Goal: Browse casually: Explore the website without a specific task or goal

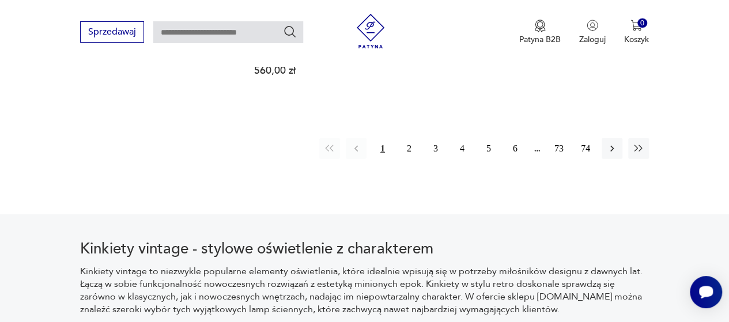
scroll to position [1747, 0]
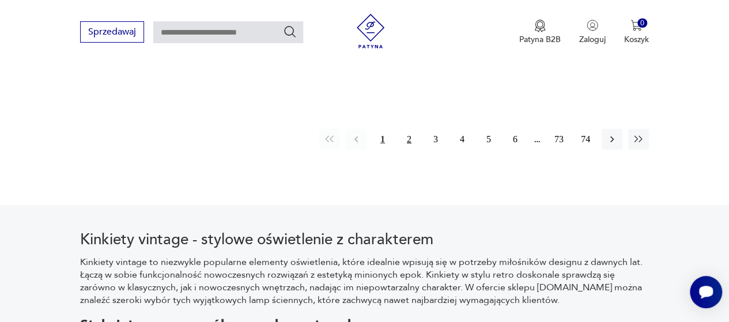
click at [403, 130] on button "2" at bounding box center [409, 139] width 21 height 21
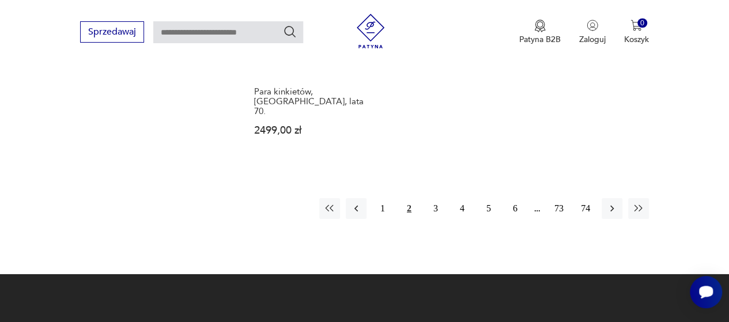
scroll to position [1689, 0]
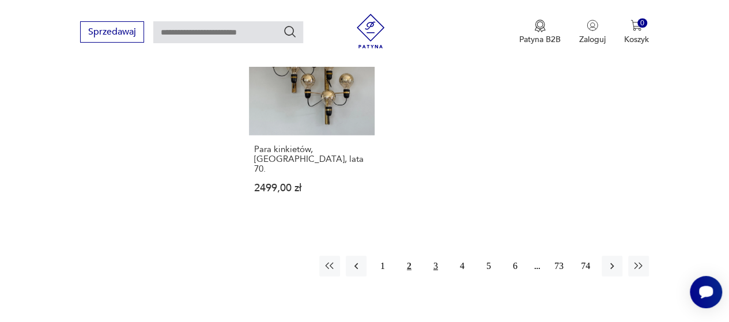
click at [442, 256] on button "3" at bounding box center [435, 266] width 21 height 21
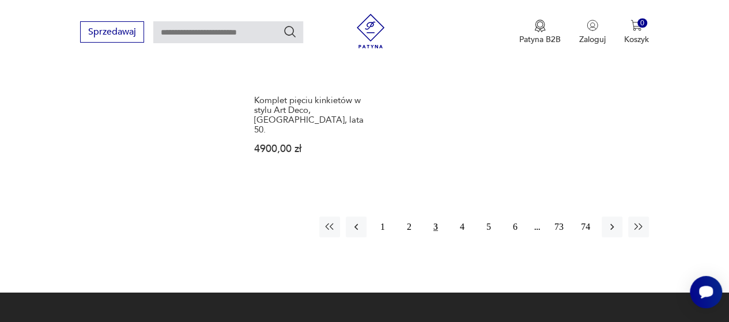
scroll to position [1805, 0]
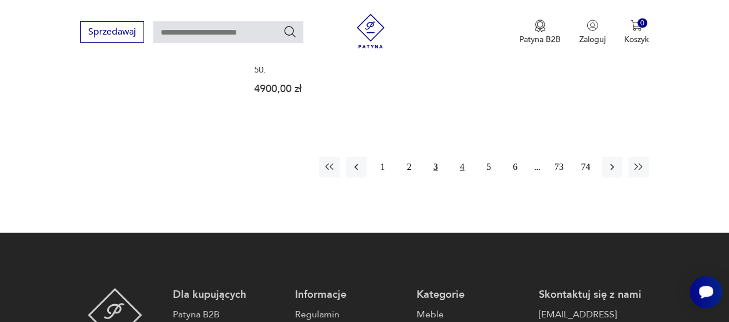
click at [461, 157] on button "4" at bounding box center [462, 167] width 21 height 21
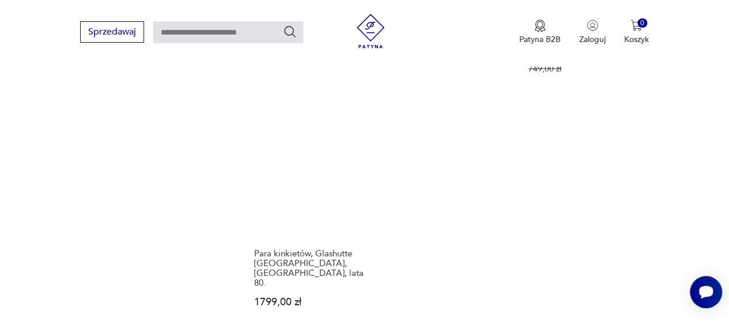
scroll to position [1689, 0]
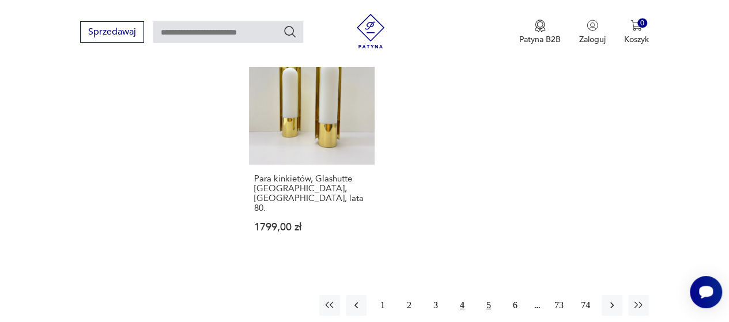
click at [487, 295] on button "5" at bounding box center [489, 305] width 21 height 21
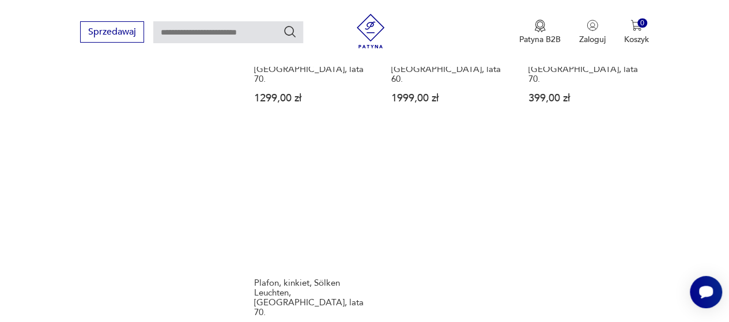
scroll to position [1632, 0]
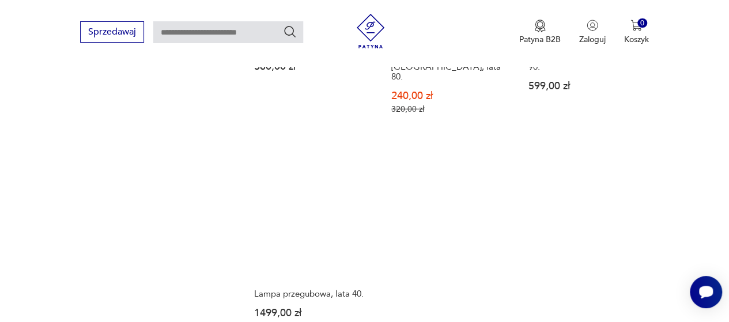
scroll to position [1805, 0]
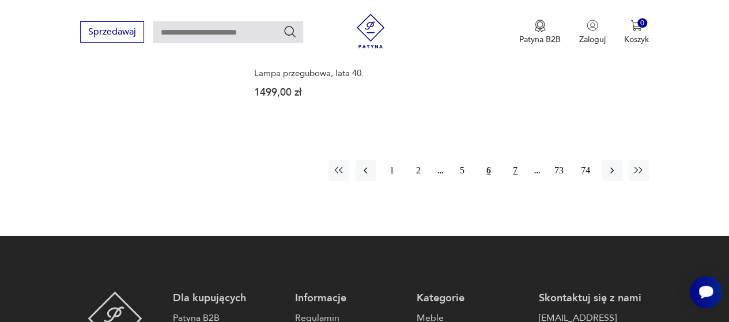
click at [515, 160] on button "7" at bounding box center [515, 170] width 21 height 21
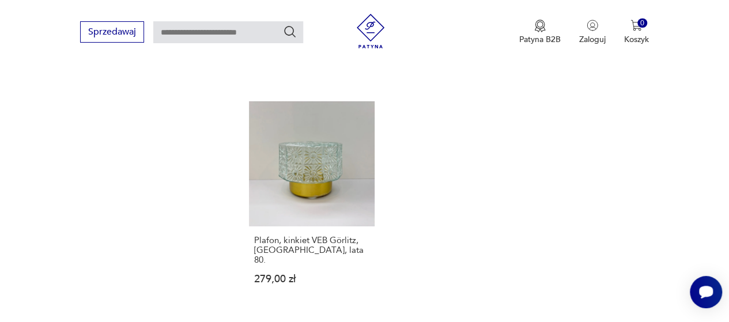
scroll to position [1632, 0]
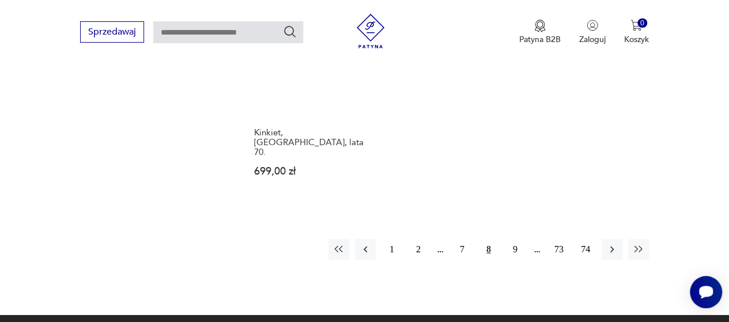
scroll to position [1689, 0]
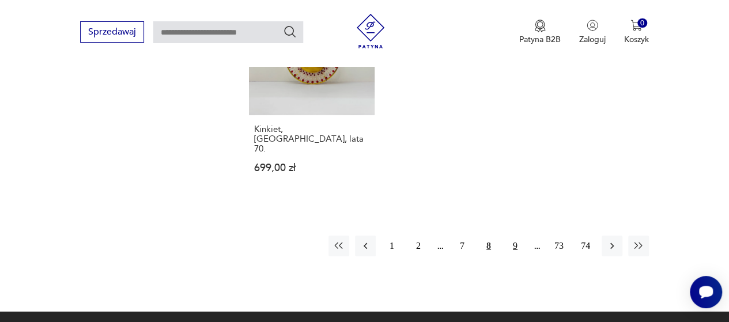
click at [517, 236] on button "9" at bounding box center [515, 246] width 21 height 21
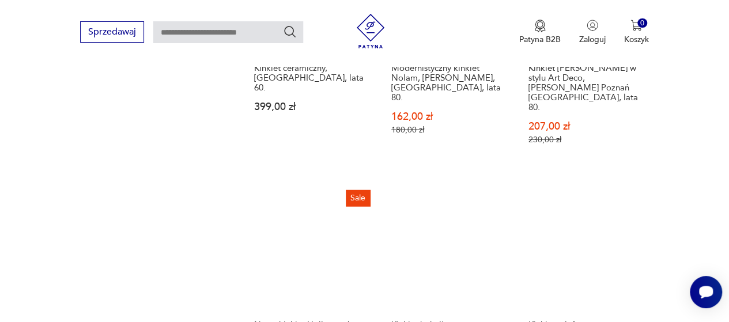
scroll to position [1343, 0]
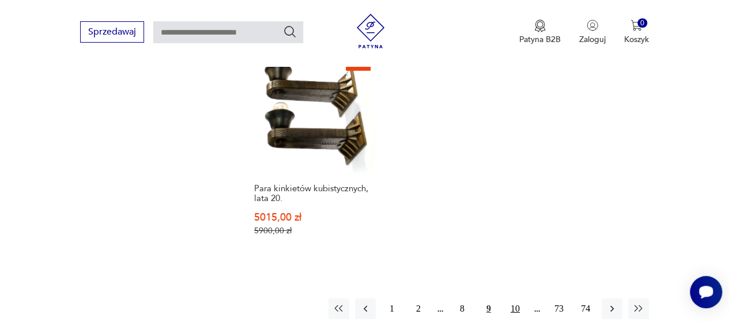
click at [519, 299] on button "10" at bounding box center [515, 309] width 21 height 21
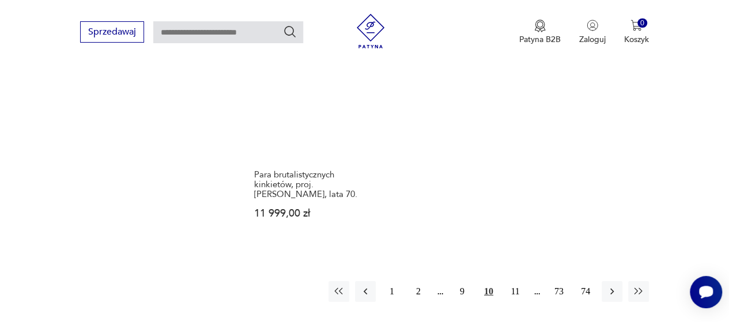
scroll to position [1747, 0]
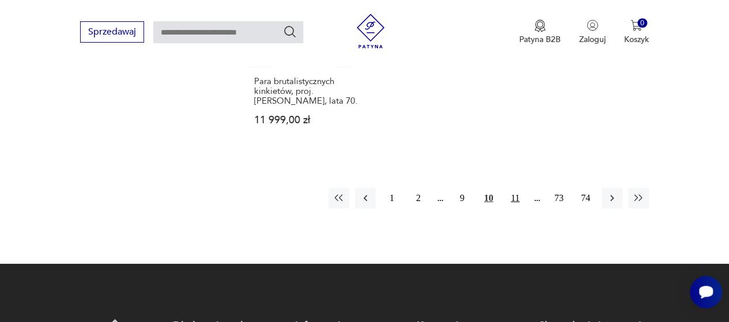
click at [518, 188] on button "11" at bounding box center [515, 198] width 21 height 21
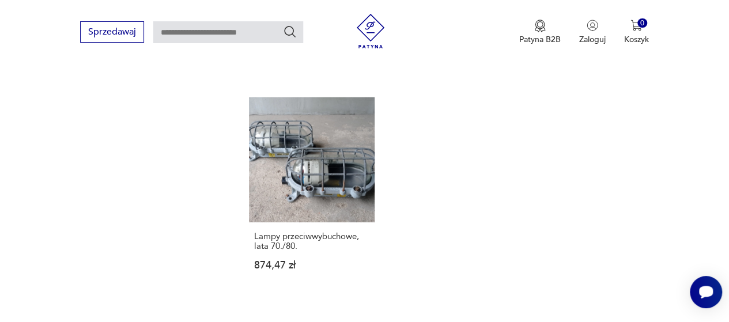
scroll to position [1632, 0]
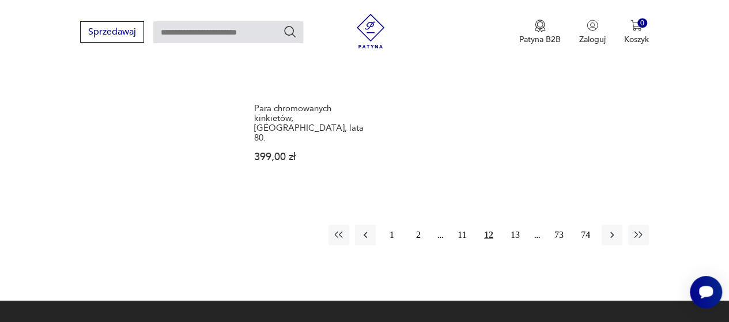
scroll to position [1747, 0]
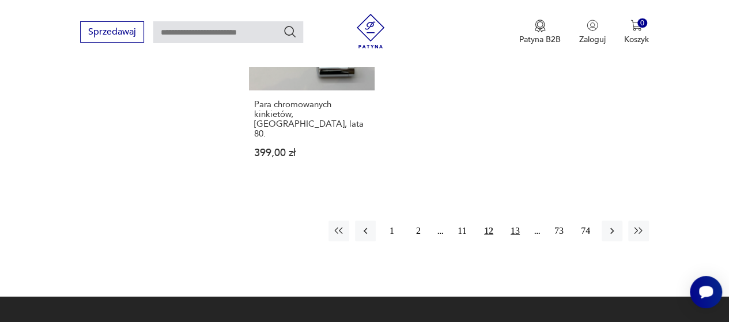
click at [517, 221] on button "13" at bounding box center [515, 231] width 21 height 21
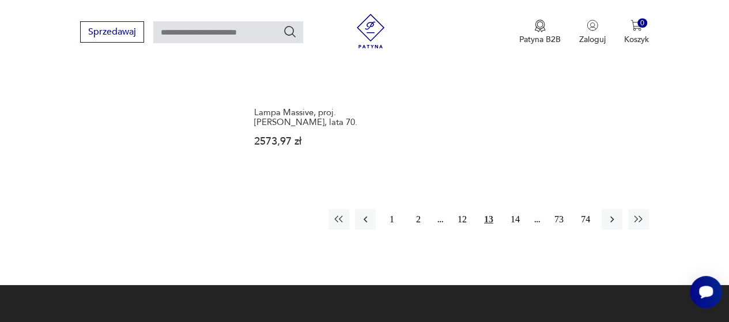
scroll to position [1632, 0]
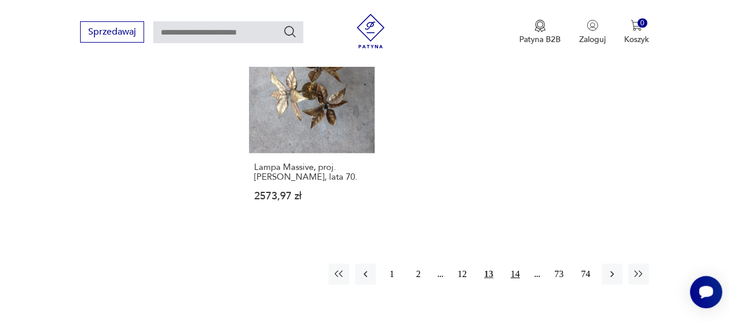
click at [514, 264] on button "14" at bounding box center [515, 274] width 21 height 21
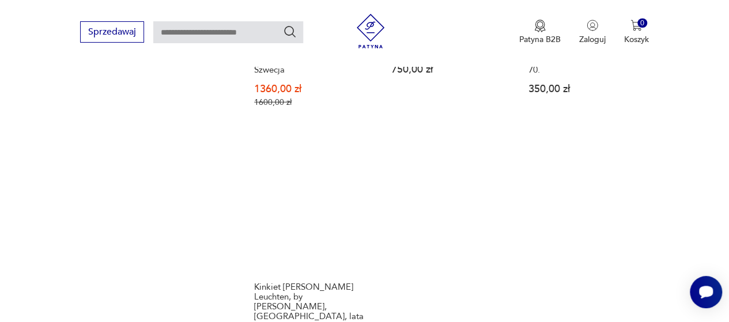
scroll to position [1747, 0]
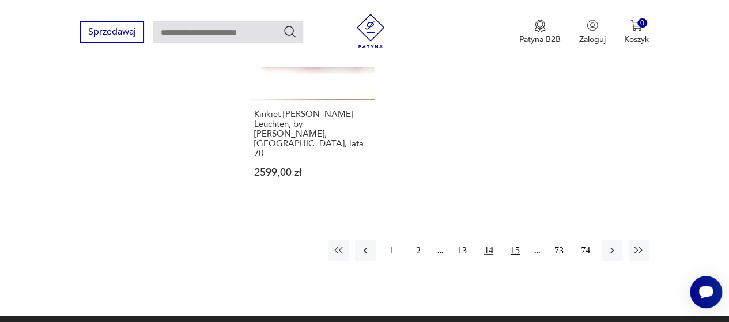
click at [511, 240] on button "15" at bounding box center [515, 250] width 21 height 21
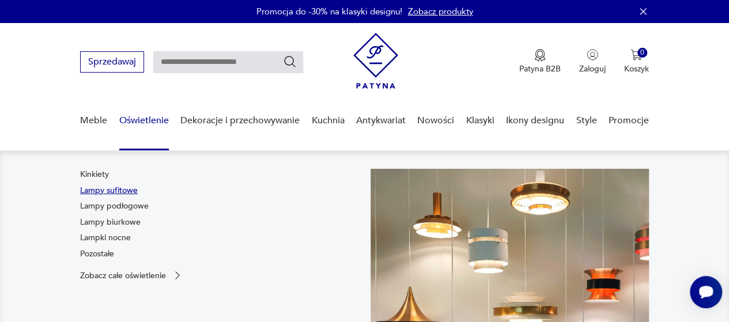
click at [119, 191] on link "Lampy sufitowe" at bounding box center [109, 191] width 58 height 12
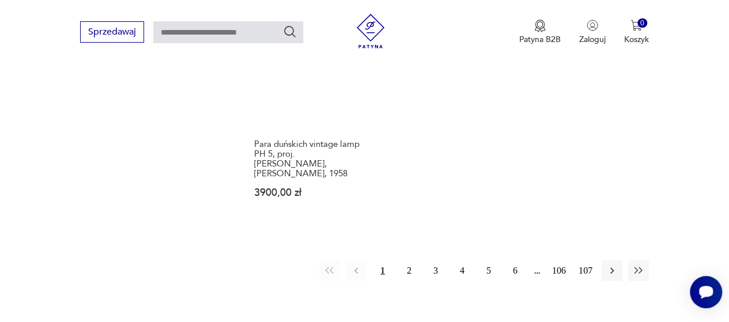
scroll to position [1689, 0]
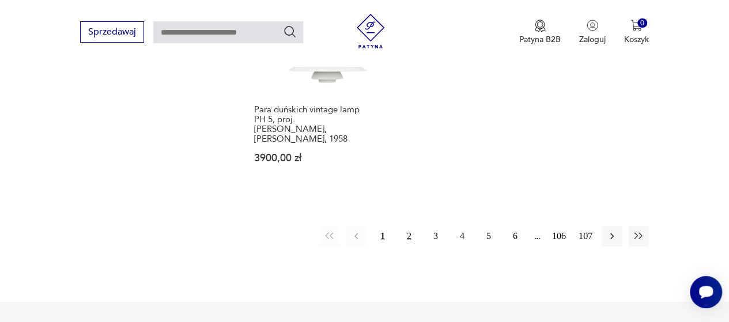
click at [416, 226] on button "2" at bounding box center [409, 236] width 21 height 21
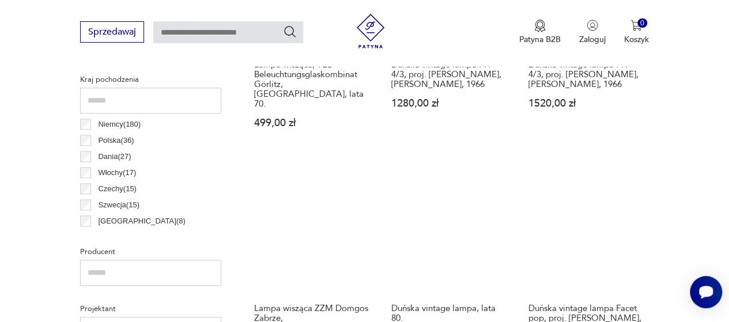
scroll to position [651, 0]
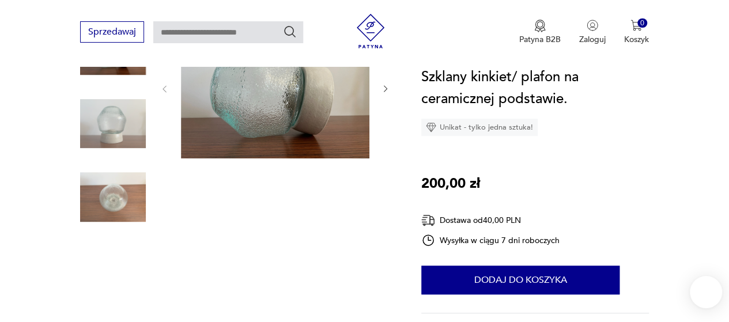
click at [119, 130] on img at bounding box center [113, 124] width 66 height 66
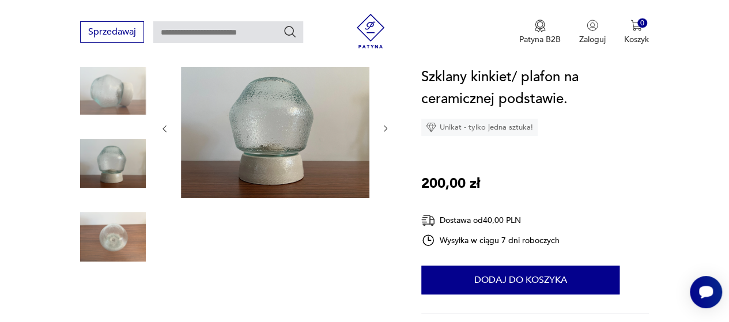
scroll to position [115, 0]
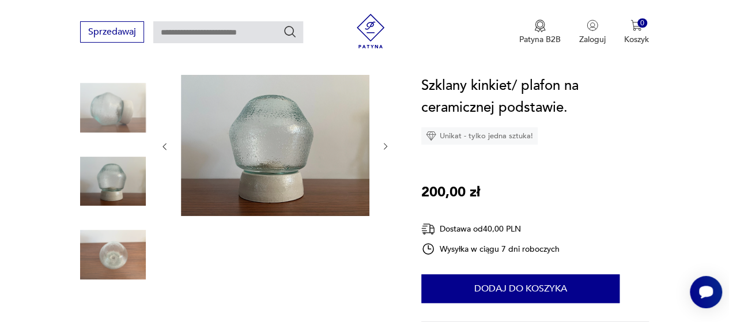
click at [122, 246] on img at bounding box center [113, 255] width 66 height 66
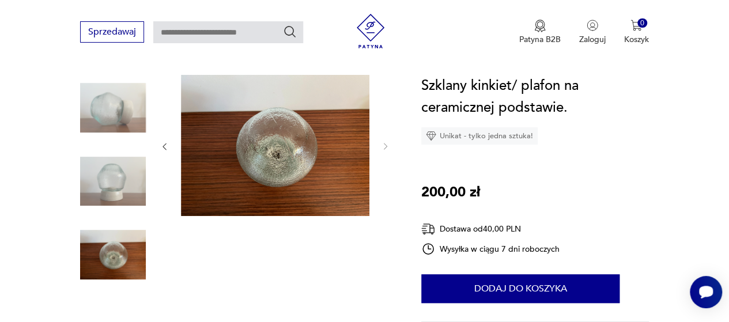
scroll to position [288, 0]
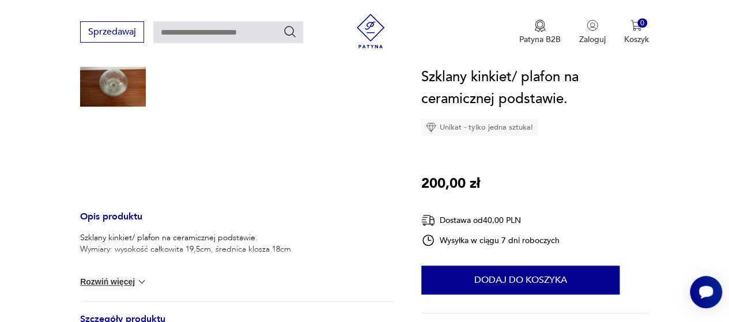
click at [137, 272] on div "Szklany kinkiet/ plafon na ceramicznej podstawie. Wymiary: wysokość całkowita 1…" at bounding box center [237, 266] width 314 height 69
click at [129, 282] on button "Rozwiń więcej" at bounding box center [113, 282] width 67 height 12
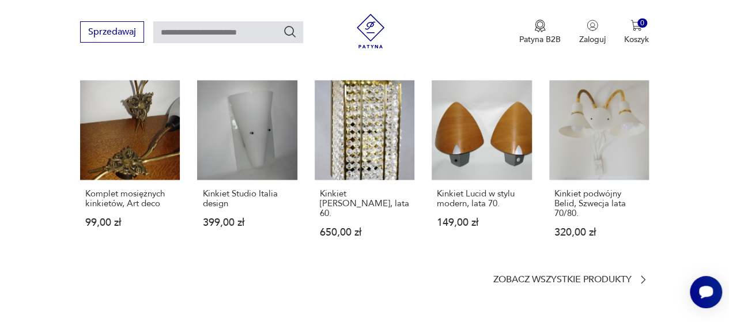
scroll to position [749, 0]
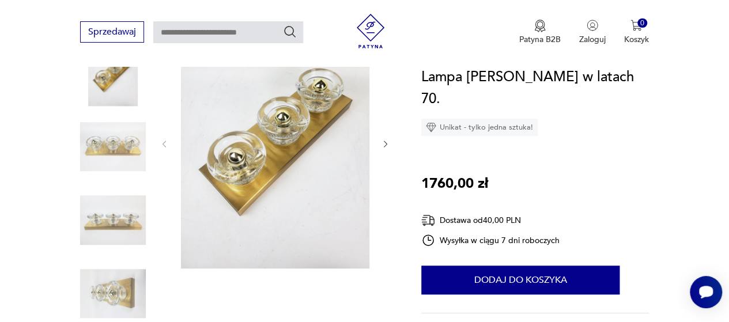
click at [95, 152] on img at bounding box center [113, 147] width 66 height 66
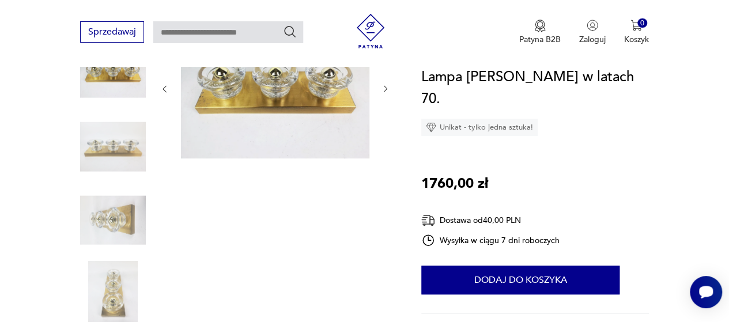
click at [112, 214] on img at bounding box center [113, 220] width 66 height 66
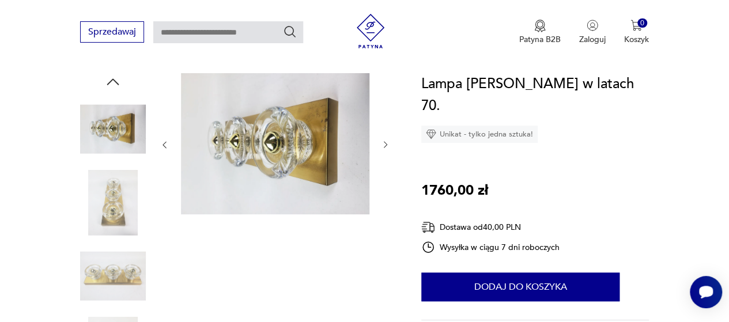
scroll to position [115, 0]
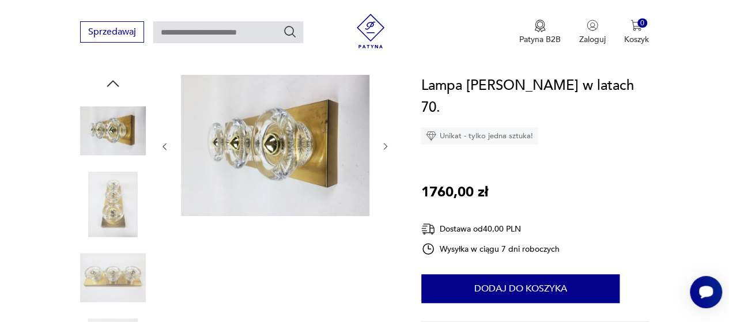
click at [127, 205] on img at bounding box center [113, 205] width 66 height 66
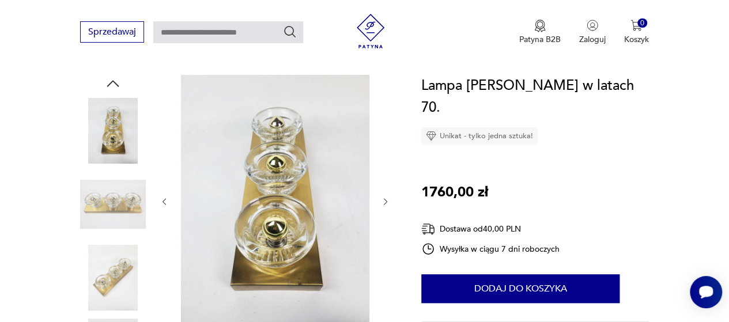
click at [109, 229] on img at bounding box center [113, 205] width 66 height 66
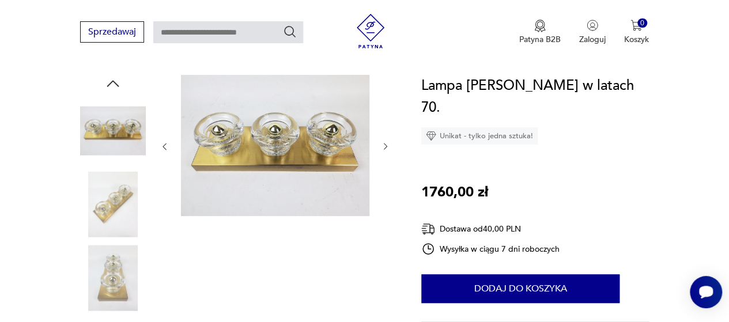
click at [106, 270] on img at bounding box center [113, 278] width 66 height 66
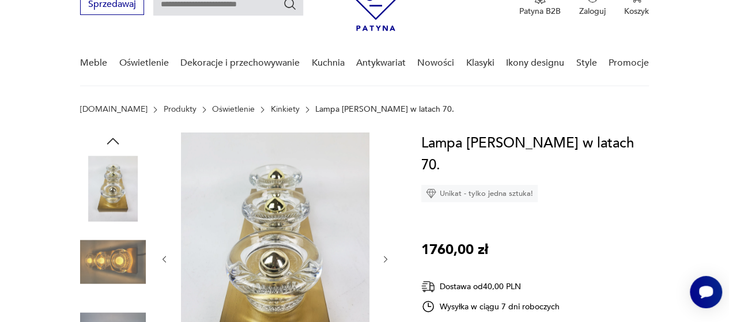
click at [107, 253] on img at bounding box center [113, 262] width 66 height 66
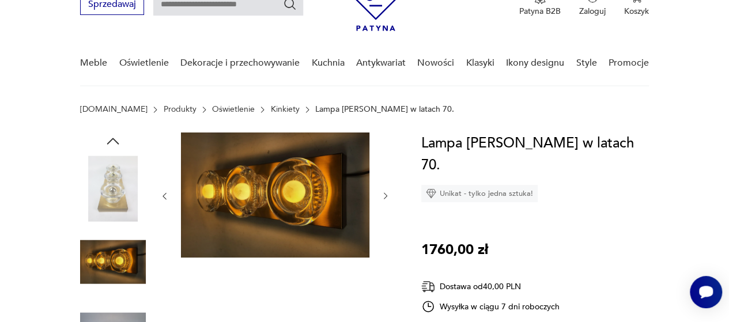
scroll to position [173, 0]
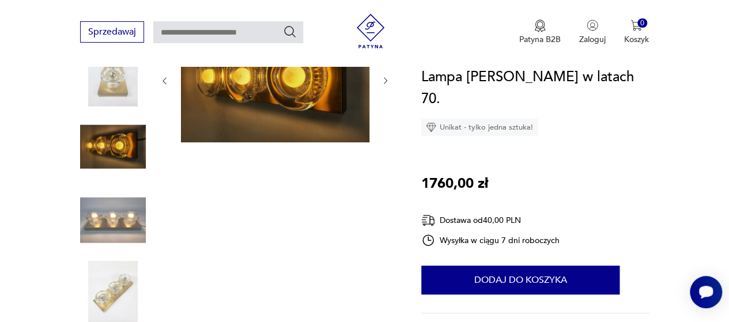
click at [113, 236] on img at bounding box center [113, 220] width 66 height 66
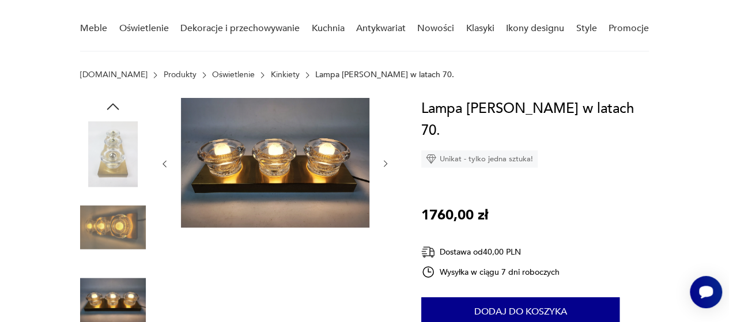
scroll to position [58, 0]
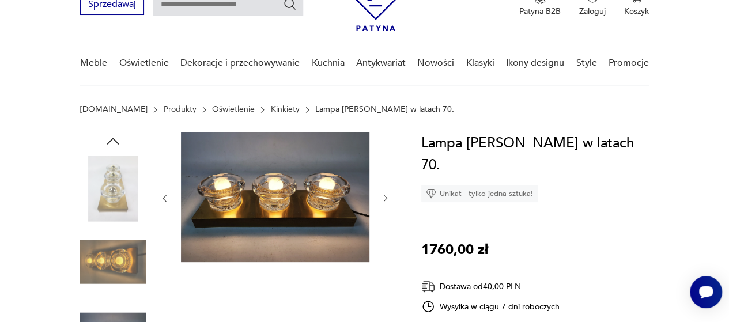
click at [122, 259] on img at bounding box center [113, 262] width 66 height 66
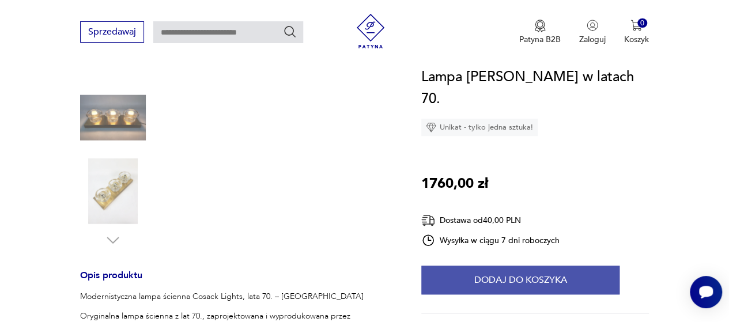
scroll to position [404, 0]
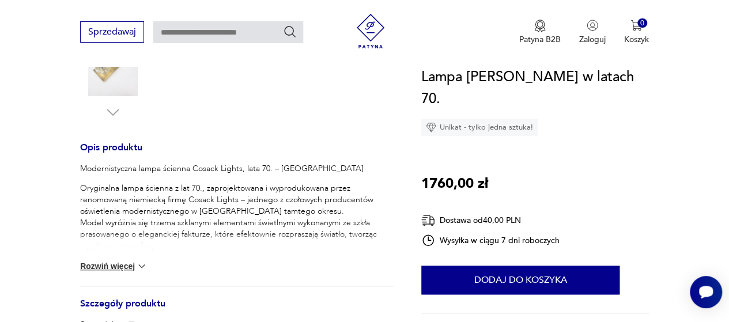
click at [111, 261] on button "Rozwiń więcej" at bounding box center [113, 267] width 67 height 12
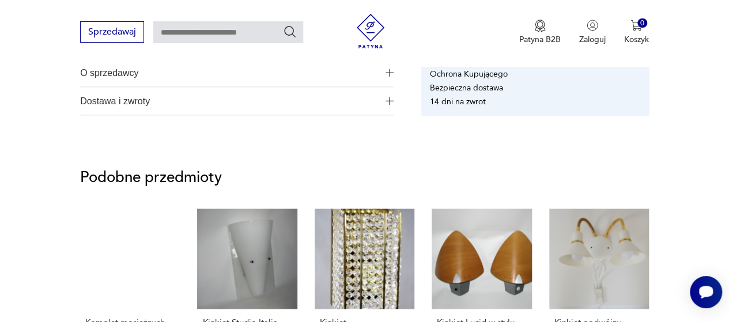
scroll to position [1038, 0]
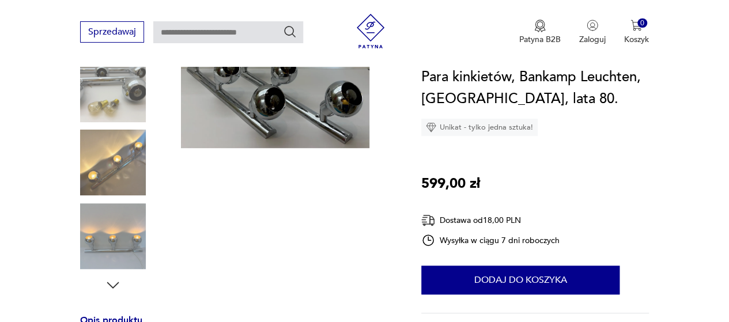
click at [129, 172] on img at bounding box center [113, 163] width 66 height 66
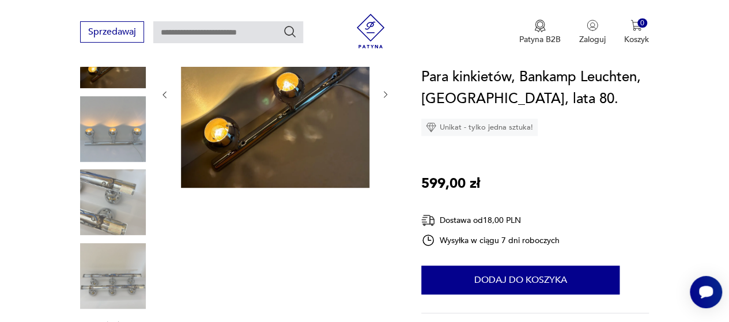
scroll to position [173, 0]
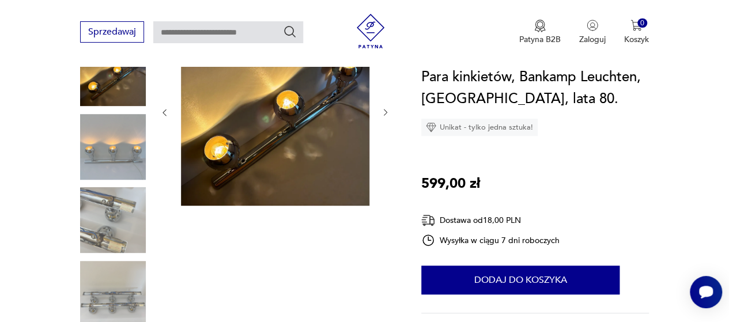
click at [126, 145] on img at bounding box center [113, 147] width 66 height 66
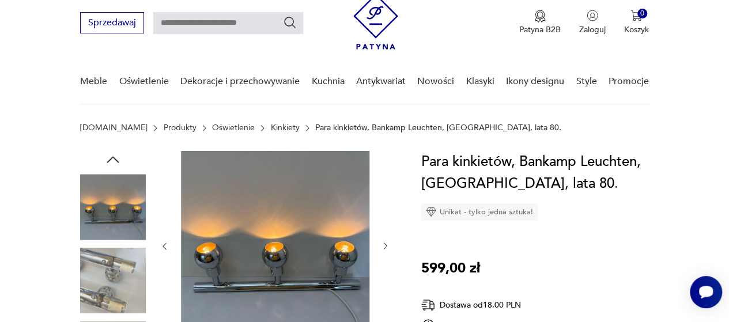
scroll to position [58, 0]
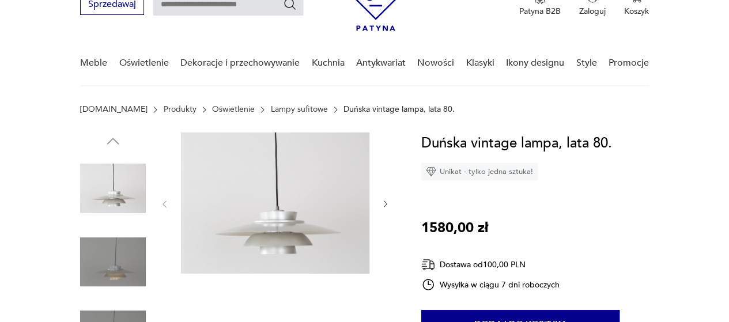
click at [107, 273] on img at bounding box center [113, 262] width 66 height 66
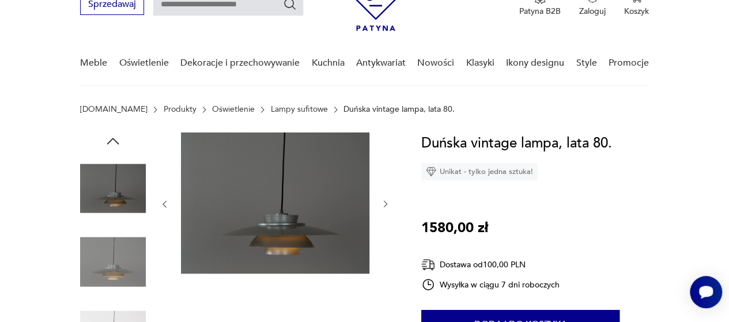
click at [121, 272] on img at bounding box center [113, 262] width 66 height 66
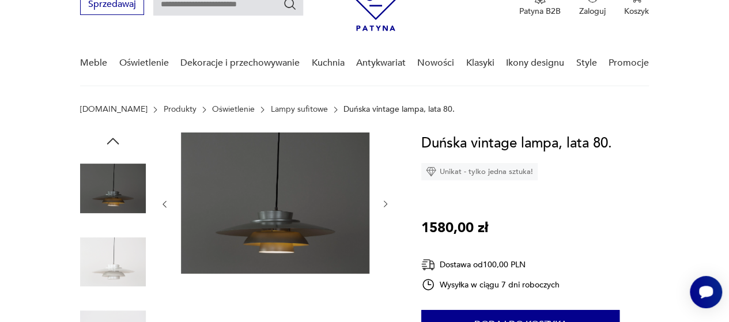
scroll to position [173, 0]
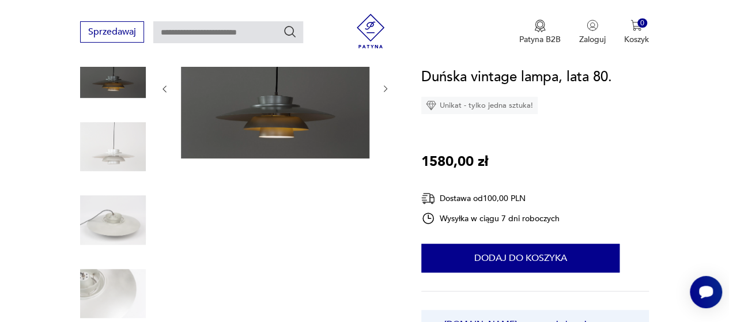
click at [127, 149] on img at bounding box center [113, 147] width 66 height 66
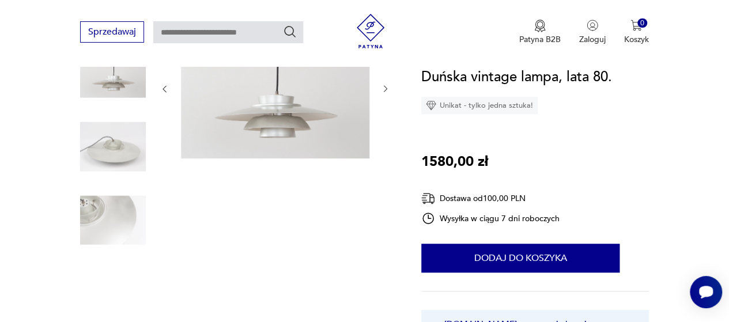
click at [135, 178] on img at bounding box center [113, 147] width 66 height 66
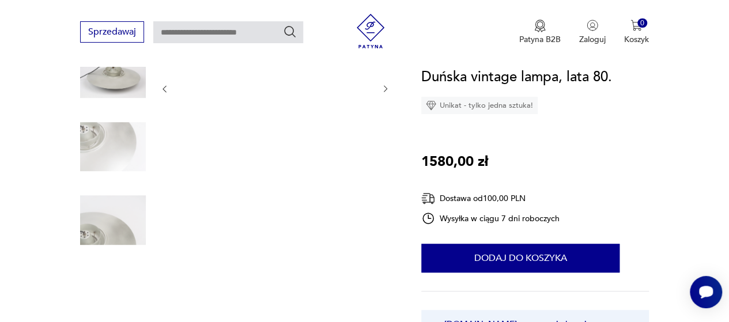
click at [134, 215] on img at bounding box center [113, 220] width 66 height 66
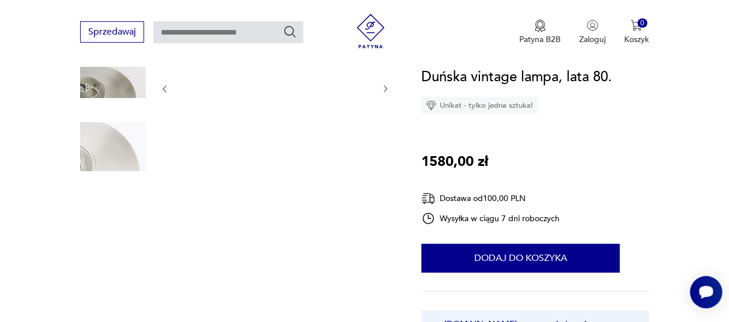
click at [115, 222] on img at bounding box center [113, 220] width 66 height 66
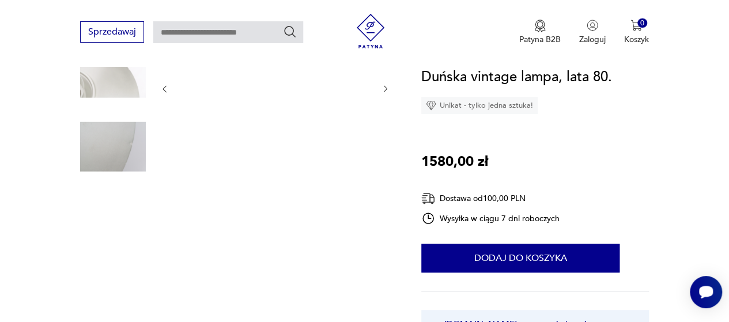
click at [118, 235] on img at bounding box center [113, 220] width 66 height 66
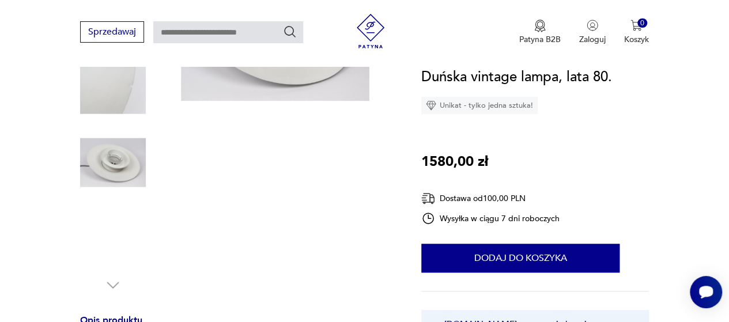
scroll to position [0, 0]
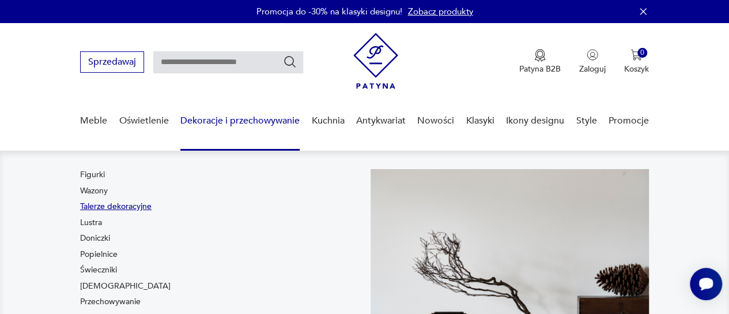
click at [113, 205] on link "Talerze dekoracyjne" at bounding box center [115, 207] width 71 height 12
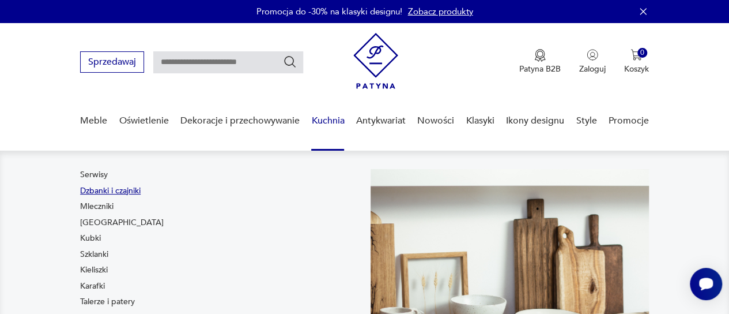
click at [130, 190] on link "Dzbanki i czajniki" at bounding box center [110, 191] width 61 height 12
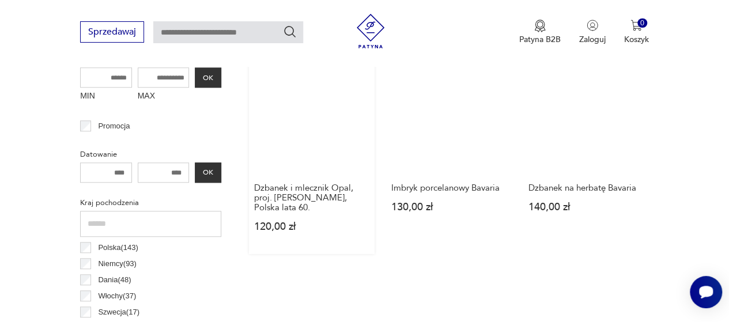
scroll to position [470, 0]
